Goal: Use online tool/utility: Utilize a website feature to perform a specific function

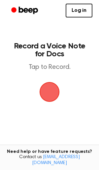
click at [56, 96] on span "button" at bounding box center [49, 92] width 20 height 20
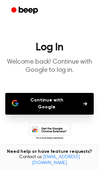
click at [65, 101] on button "Continue with Google" at bounding box center [49, 104] width 88 height 22
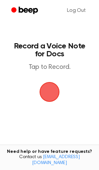
click at [54, 89] on span "button" at bounding box center [49, 91] width 21 height 21
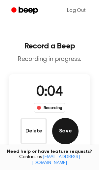
click at [68, 124] on button "Save" at bounding box center [65, 131] width 26 height 26
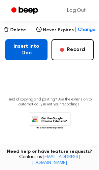
click at [24, 47] on button "Insert into Doc" at bounding box center [26, 49] width 42 height 21
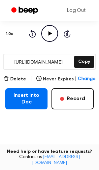
scroll to position [68, 0]
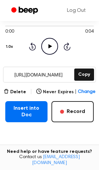
click at [56, 76] on input "https://beep.audio/jk7piai" at bounding box center [38, 74] width 69 height 15
click at [78, 62] on div "0:00 0:04 Your browser does not support the [object Object] element. 1.0x Rewin…" at bounding box center [49, 39] width 88 height 50
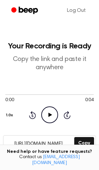
scroll to position [0, 0]
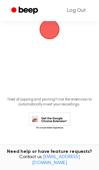
scroll to position [63, 0]
